Goal: Use online tool/utility: Utilize a website feature to perform a specific function

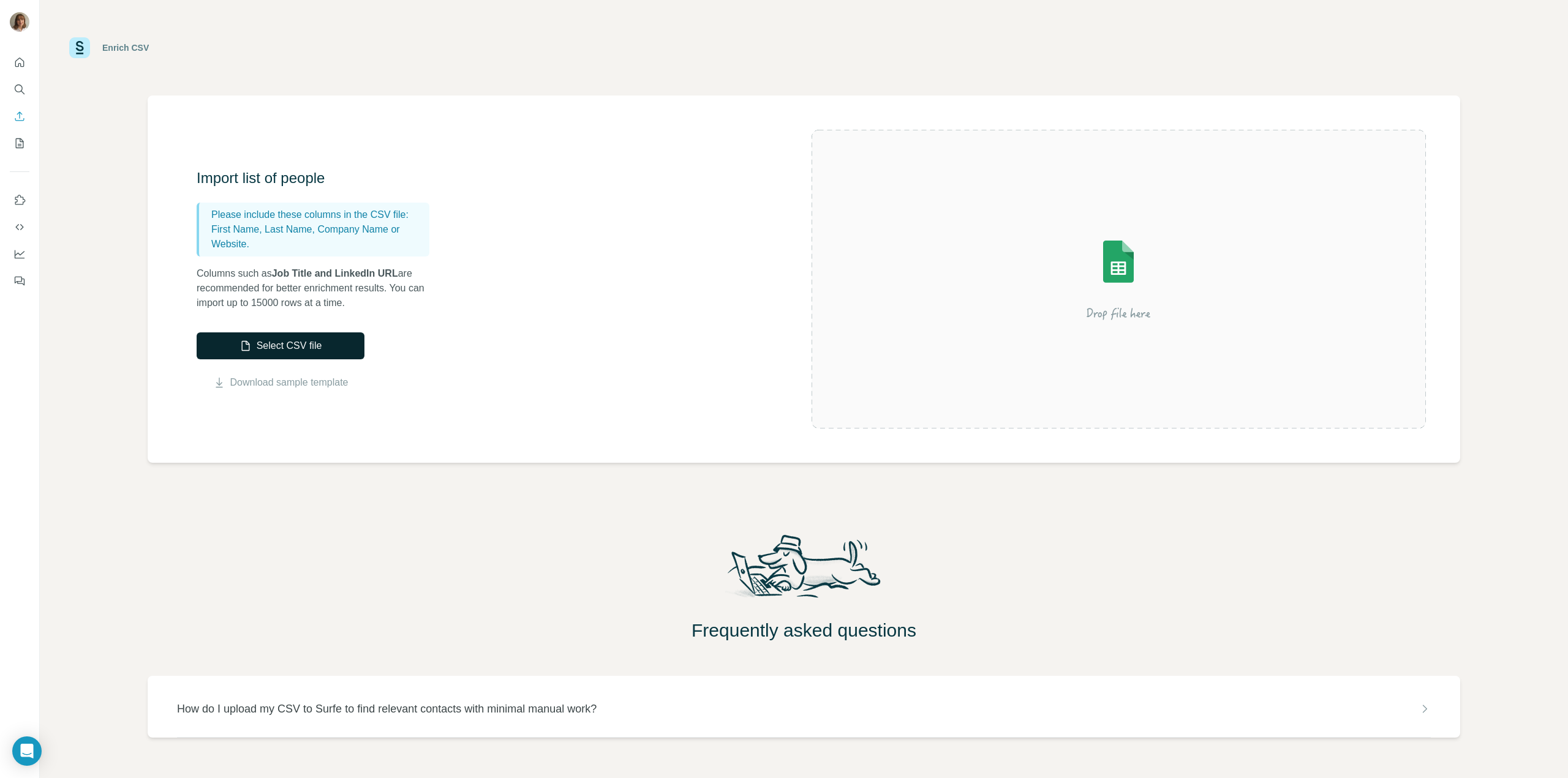
click at [298, 347] on button "Select CSV file" at bounding box center [280, 345] width 167 height 27
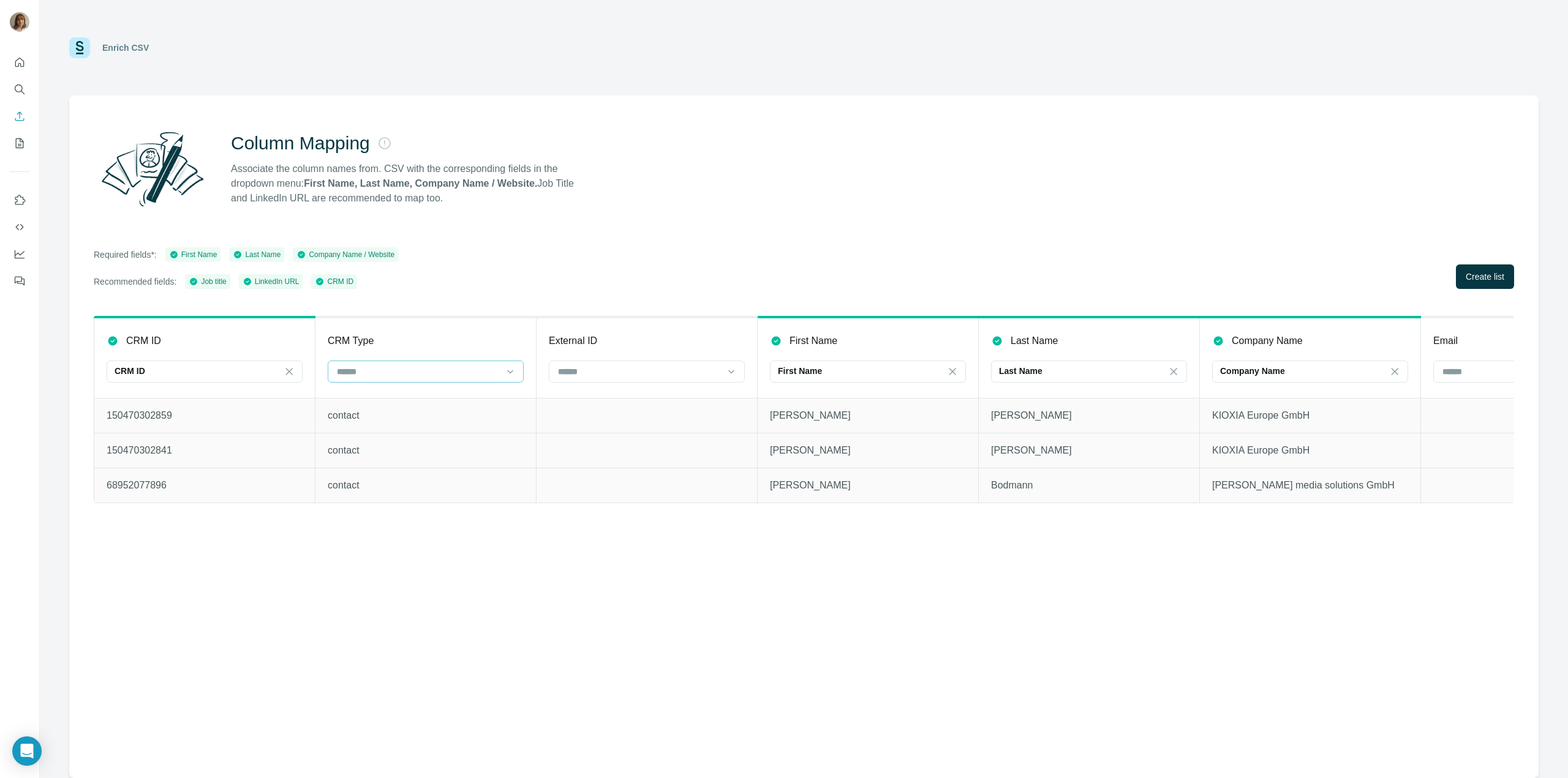
click at [408, 378] on div at bounding box center [418, 372] width 165 height 21
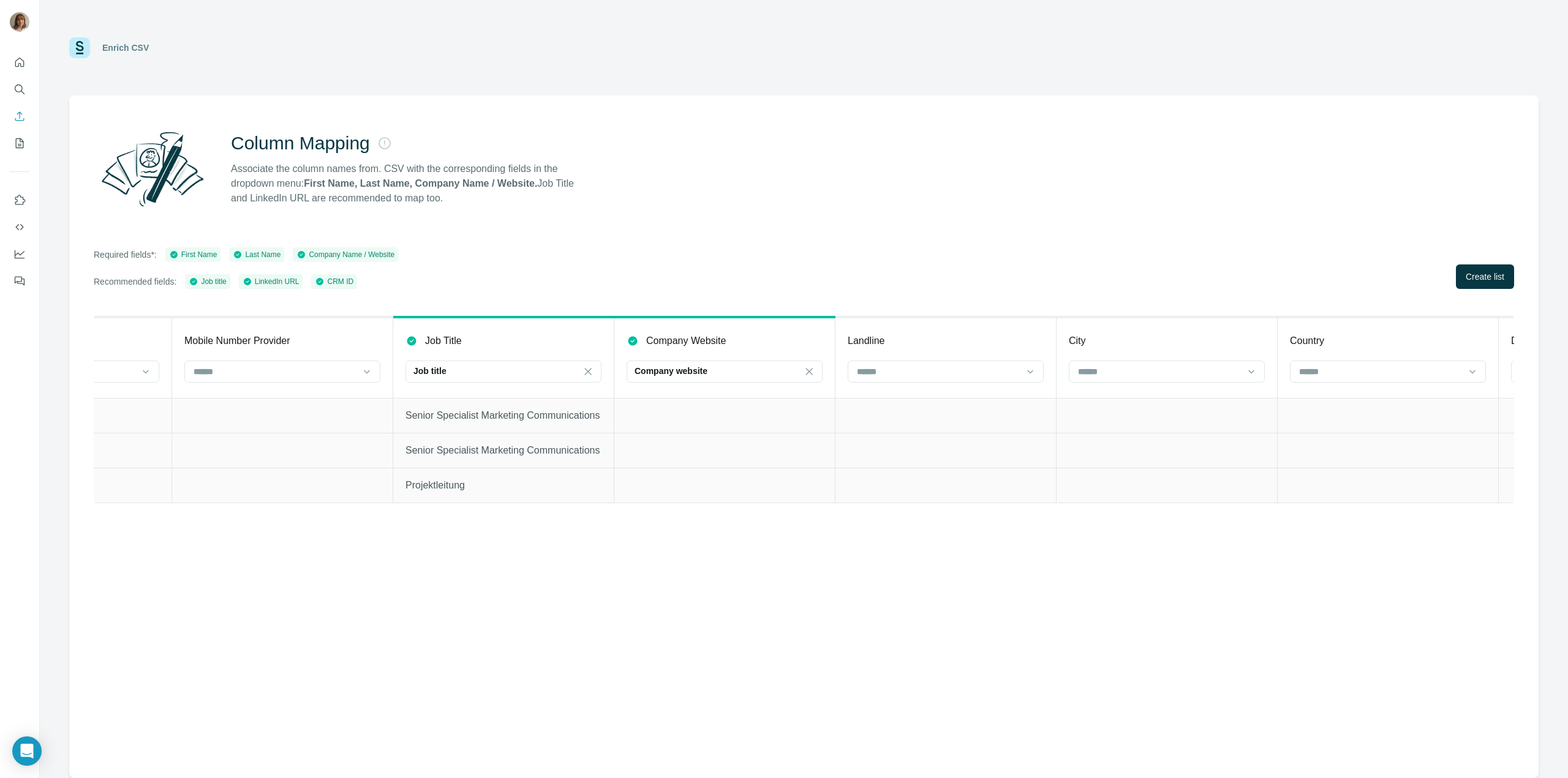
scroll to position [0, 2136]
click at [1494, 283] on button "Create list" at bounding box center [1485, 277] width 58 height 24
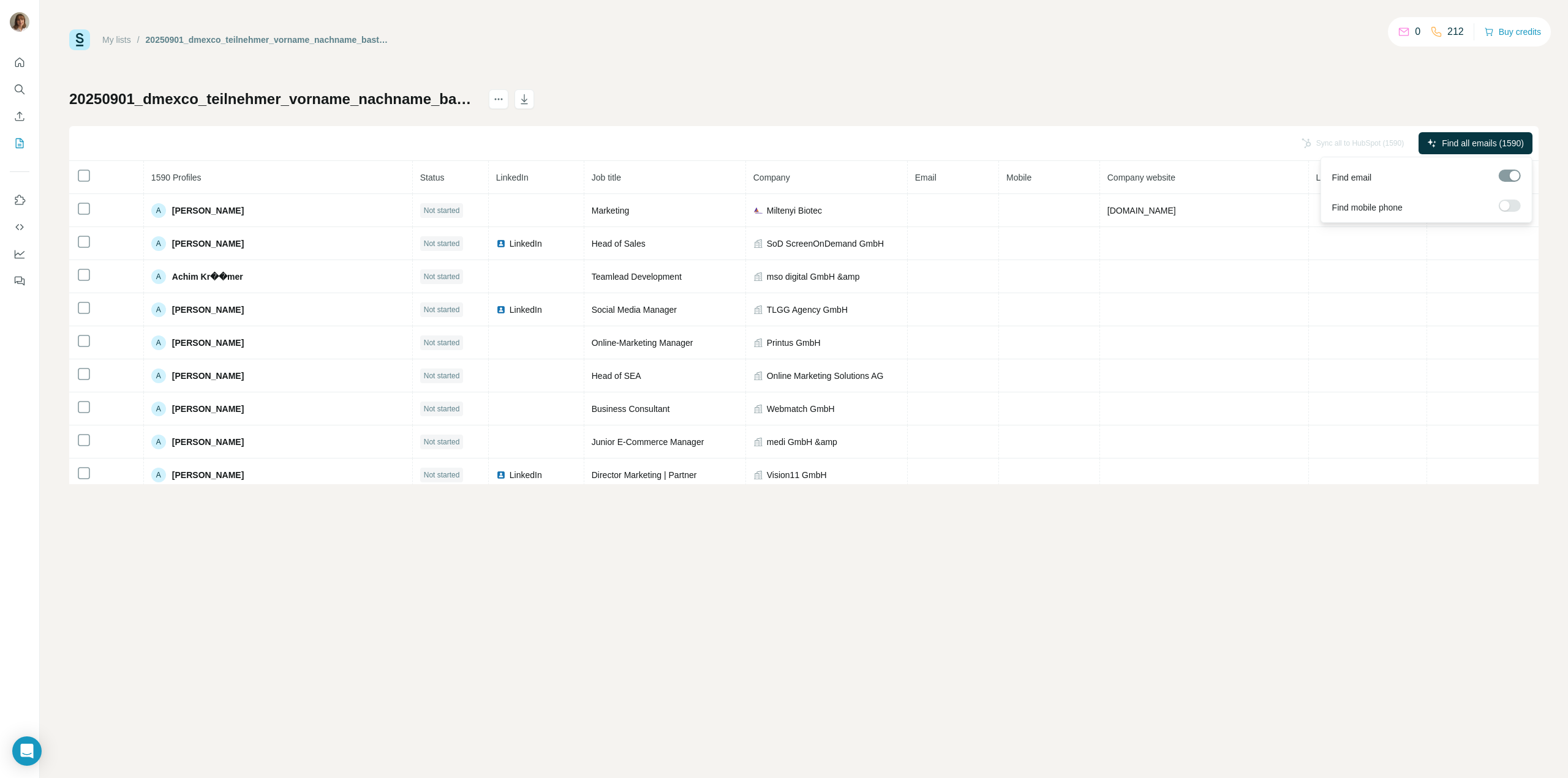
click at [1452, 142] on span "Find all emails (1590)" at bounding box center [1482, 143] width 82 height 12
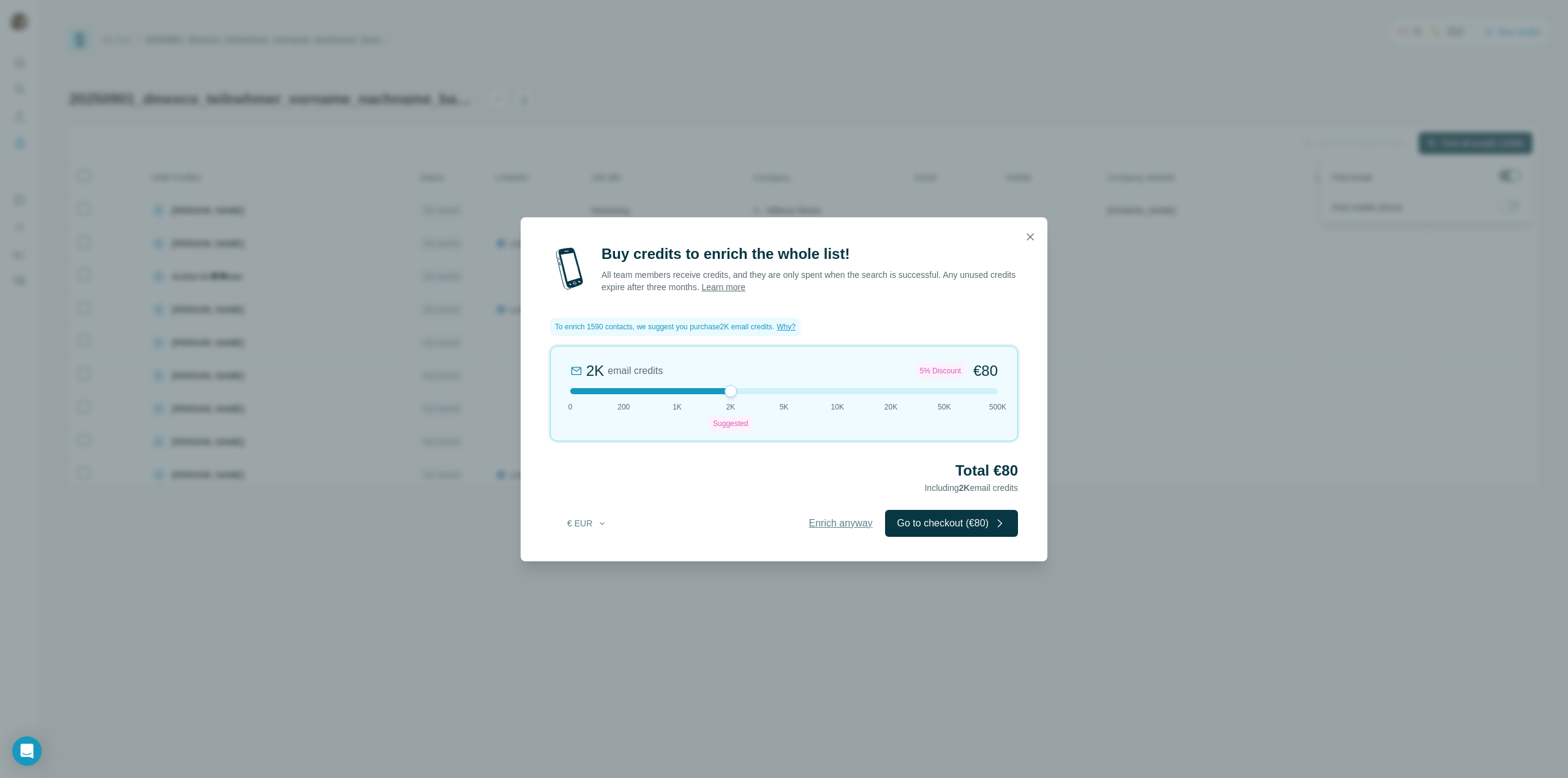
click at [811, 525] on span "Enrich anyway" at bounding box center [840, 523] width 64 height 15
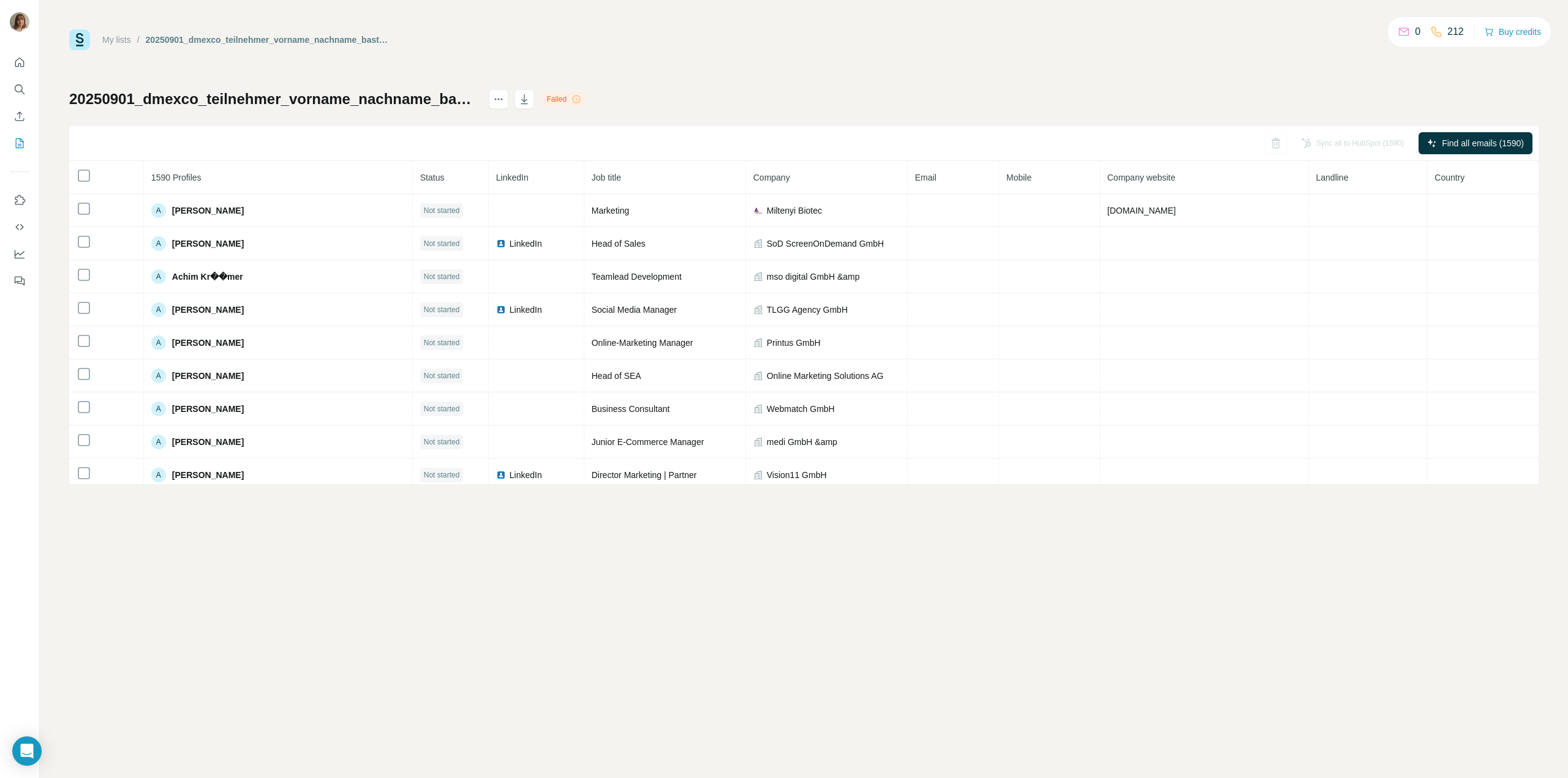
click at [581, 99] on icon at bounding box center [577, 99] width 10 height 10
click at [581, 104] on div "Failed" at bounding box center [564, 99] width 42 height 15
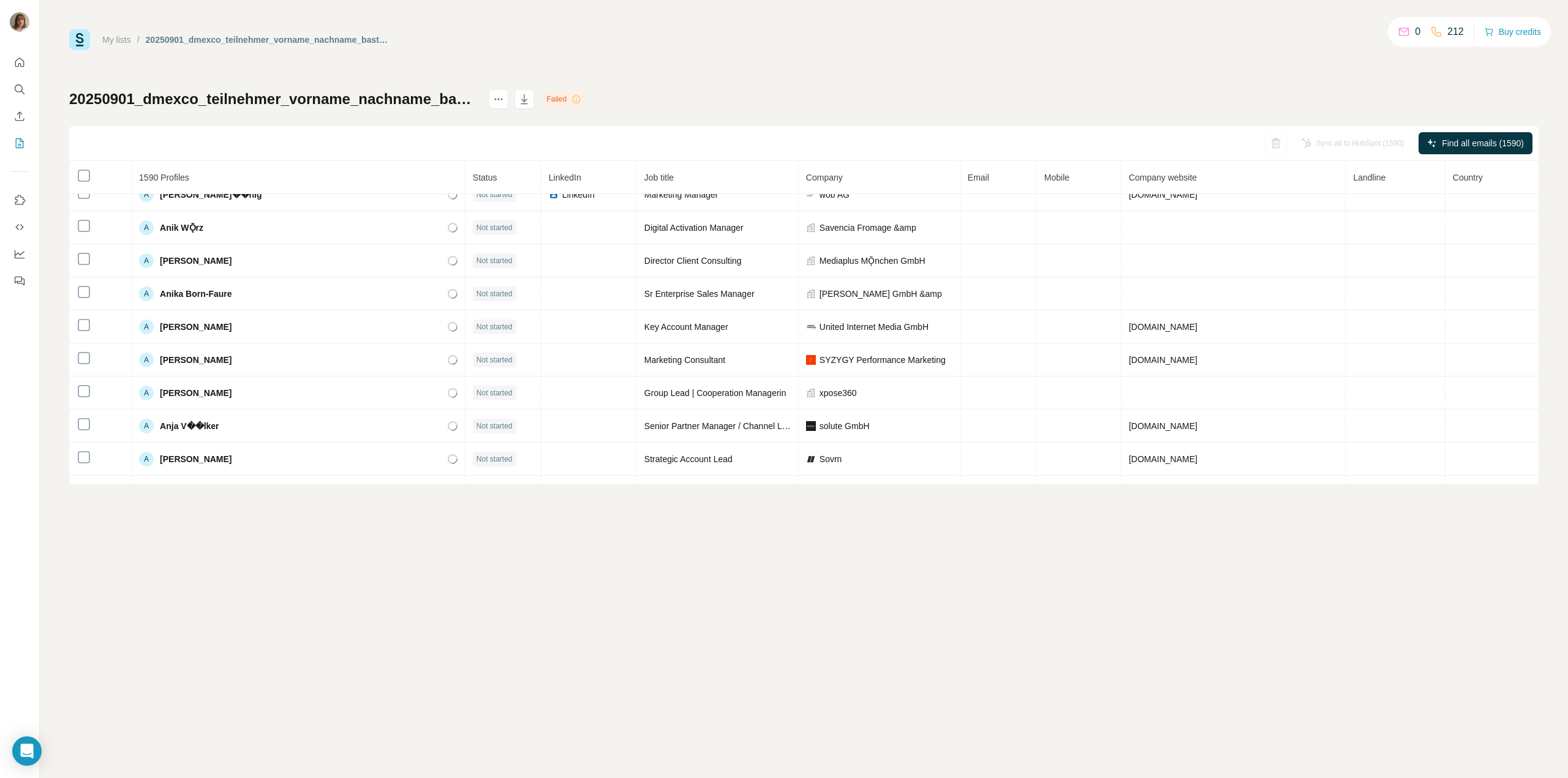
scroll to position [3017, 0]
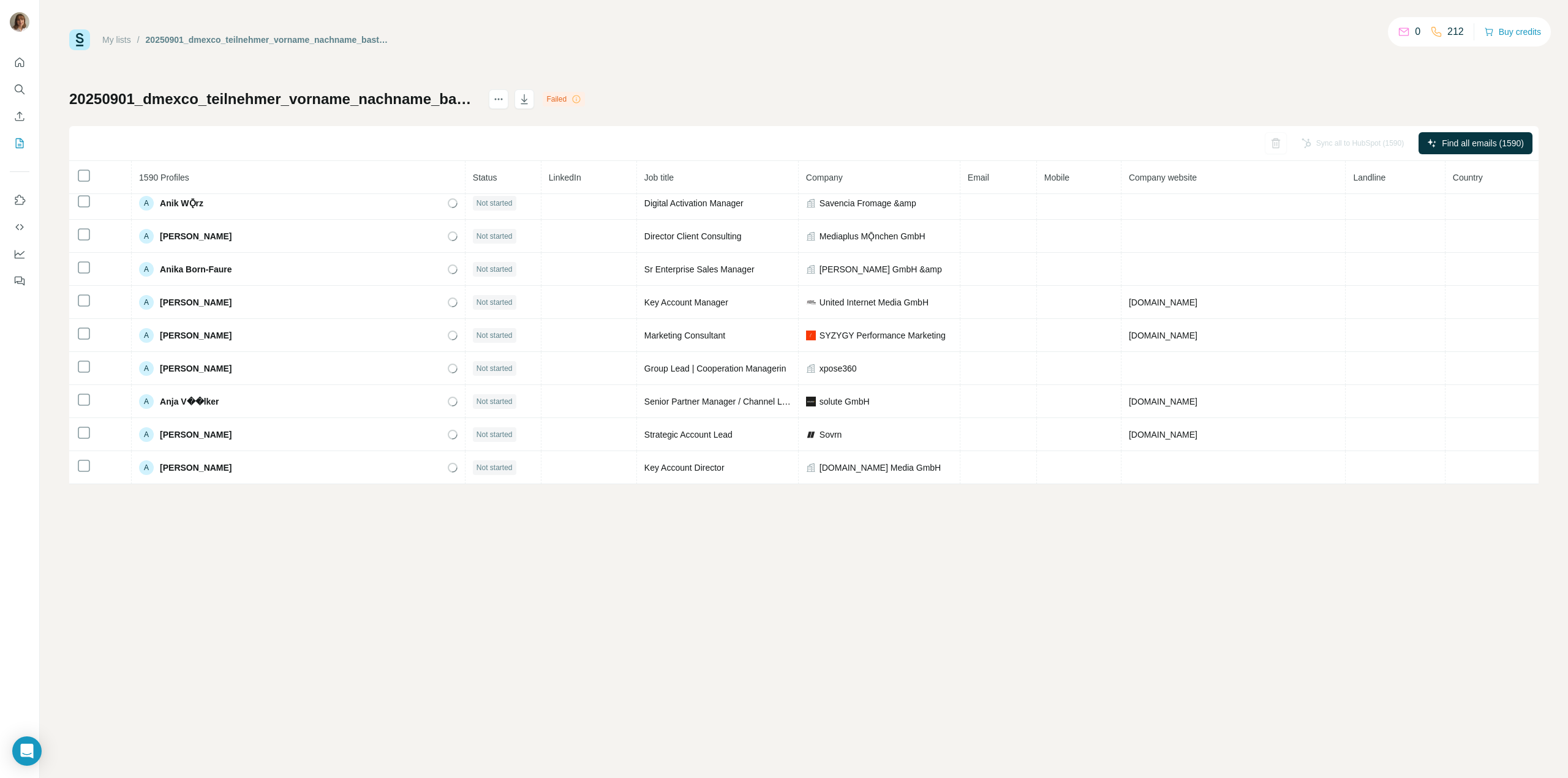
click at [1403, 31] on icon at bounding box center [1403, 32] width 12 height 12
click at [1397, 32] on icon at bounding box center [1403, 32] width 12 height 12
click at [1388, 40] on div "0 212 Buy credits" at bounding box center [1469, 32] width 163 height 29
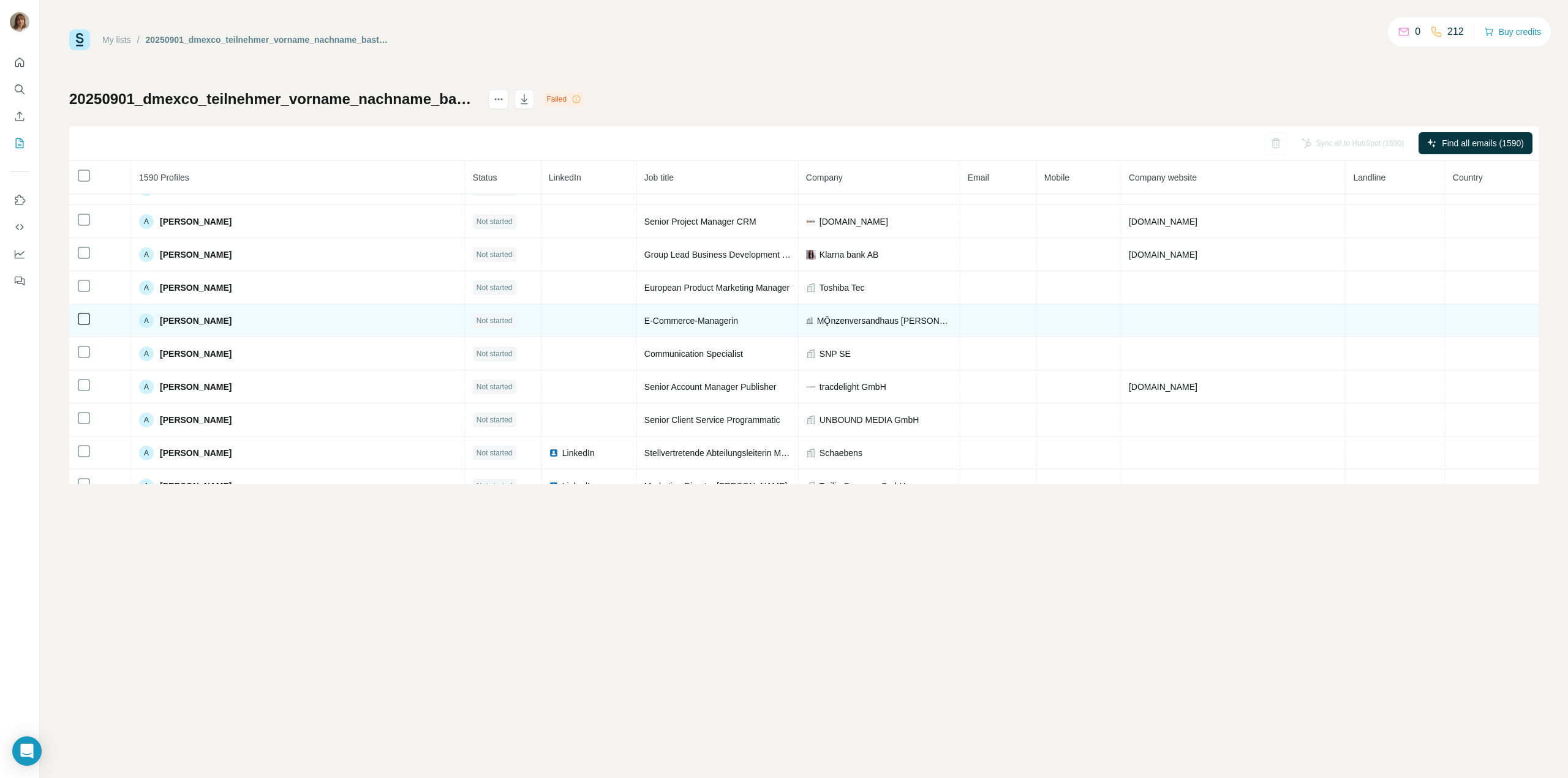
scroll to position [0, 0]
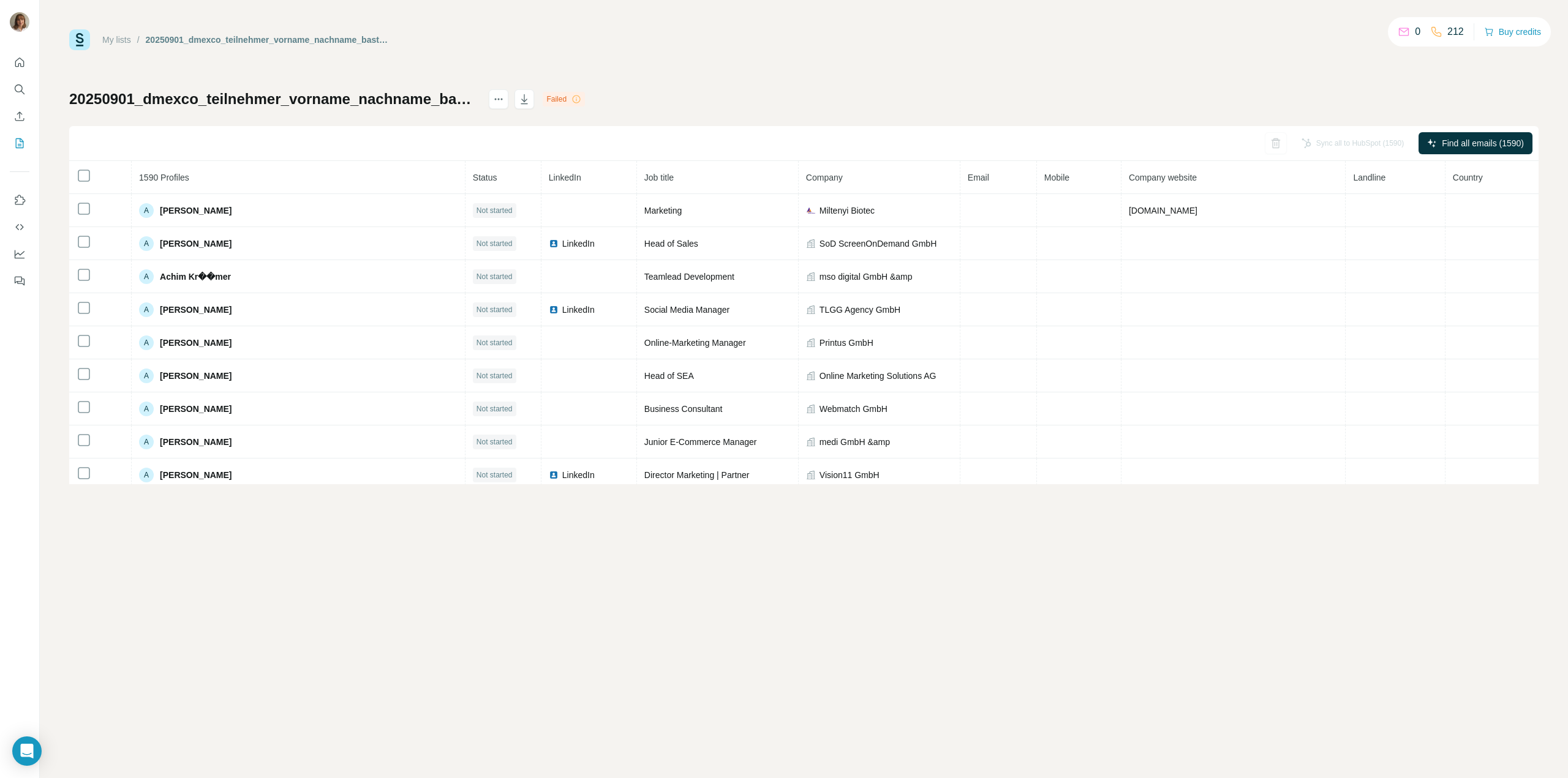
click at [793, 14] on div "My lists / 20250901_dmexco_teilnehmer_vorname_nachname_basti (2) 0 212 Buy cred…" at bounding box center [803, 389] width 1528 height 778
click at [801, 72] on div "My lists / 20250901_dmexco_teilnehmer_vorname_nachname_basti (2) 0 212 Buy cred…" at bounding box center [804, 256] width 1469 height 455
click at [1129, 81] on div "My lists / 20250901_dmexco_teilnehmer_vorname_nachname_basti (2) 0 212 Buy cred…" at bounding box center [804, 256] width 1469 height 455
click at [1354, 20] on div "My lists / 20250901_dmexco_teilnehmer_vorname_nachname_basti (2) 0 212 Buy cred…" at bounding box center [803, 389] width 1528 height 778
click at [1215, 59] on div "My lists / 20250901_dmexco_teilnehmer_vorname_nachname_basti (2) 0 212 Buy cred…" at bounding box center [804, 256] width 1469 height 455
